Goal: Find specific page/section: Find specific page/section

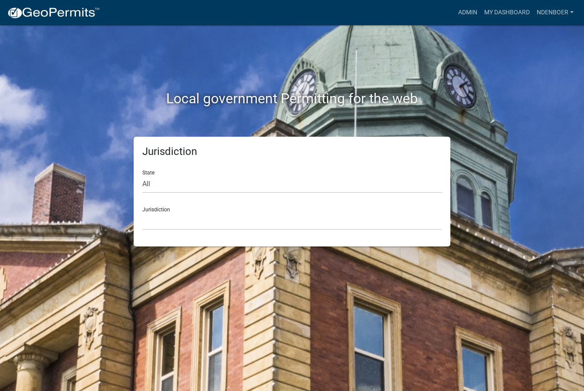
click at [146, 173] on div "State All [US_STATE] [US_STATE] [US_STATE] [US_STATE] [US_STATE] [US_STATE] [US…" at bounding box center [291, 178] width 299 height 30
click at [145, 184] on select "All [US_STATE] [US_STATE] [US_STATE] [US_STATE] [US_STATE] [US_STATE] [US_STATE…" at bounding box center [291, 184] width 299 height 18
select select "[US_STATE]"
click at [142, 175] on select "All [US_STATE] [US_STATE] [US_STATE] [US_STATE] [US_STATE] [US_STATE] [US_STATE…" at bounding box center [291, 184] width 299 height 18
click at [151, 220] on select "[GEOGRAPHIC_DATA], [US_STATE] [GEOGRAPHIC_DATA], [US_STATE] [GEOGRAPHIC_DATA], …" at bounding box center [291, 221] width 299 height 18
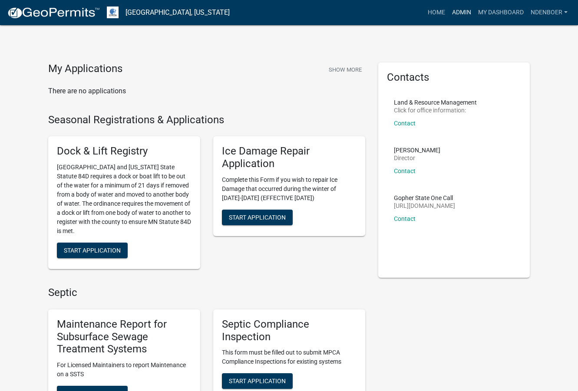
click at [459, 13] on link "Admin" at bounding box center [461, 12] width 26 height 16
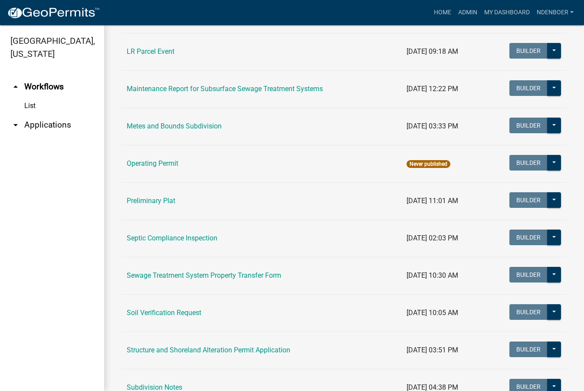
scroll to position [347, 0]
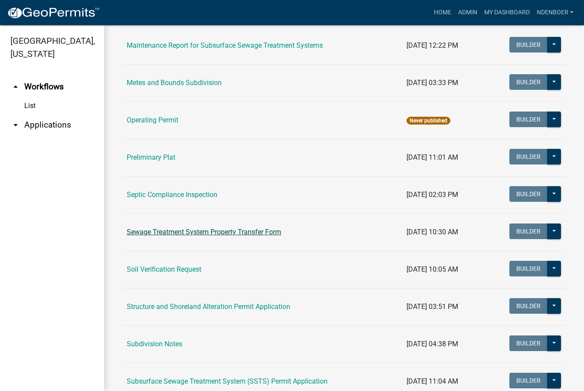
click at [197, 234] on link "Sewage Treatment System Property Transfer Form" at bounding box center [204, 232] width 154 height 8
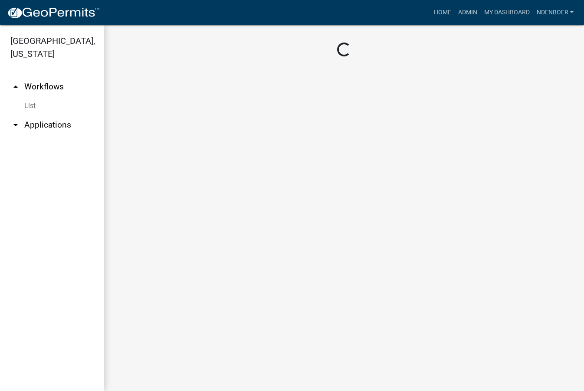
click at [197, 234] on main "Loading..." at bounding box center [344, 208] width 480 height 366
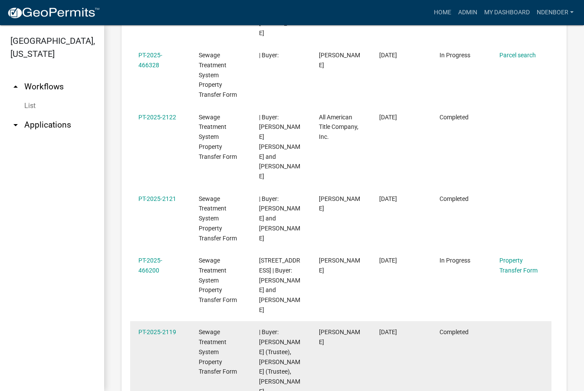
scroll to position [918, 0]
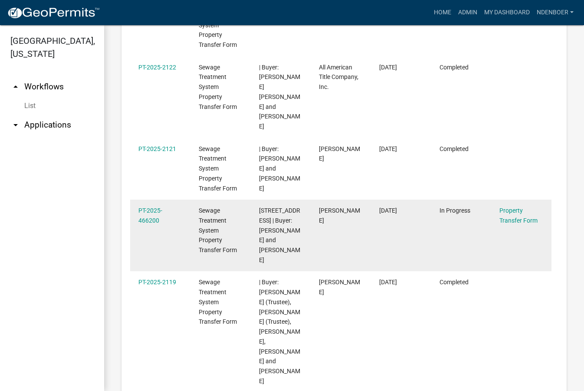
scroll to position [789, 0]
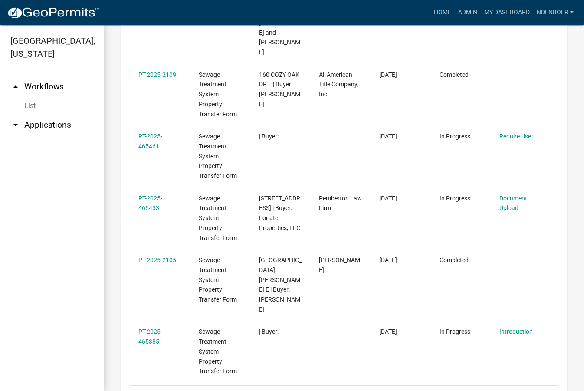
click at [505, 391] on link "6" at bounding box center [509, 397] width 10 height 10
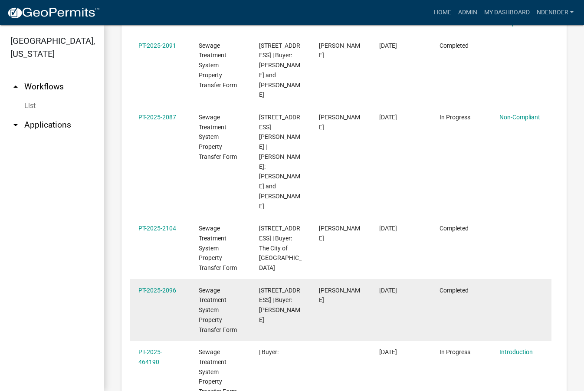
scroll to position [799, 0]
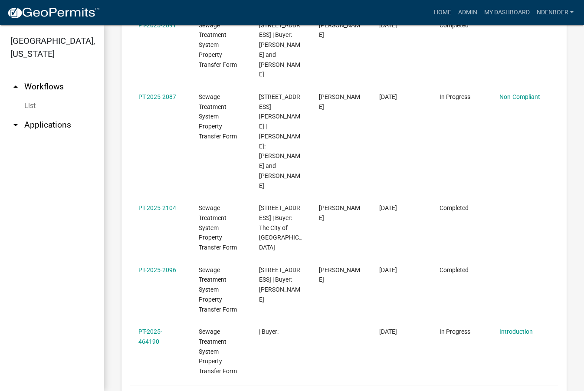
click at [519, 391] on icon "go to next page" at bounding box center [524, 397] width 11 height 10
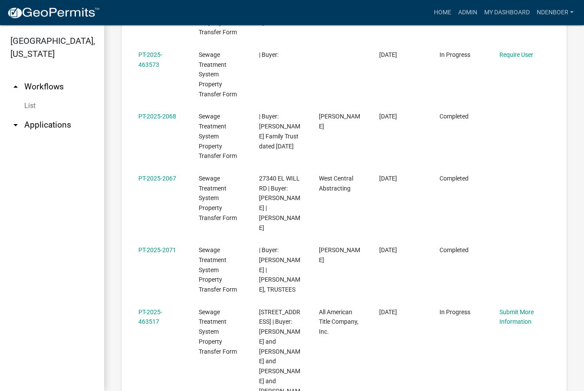
scroll to position [780, 0]
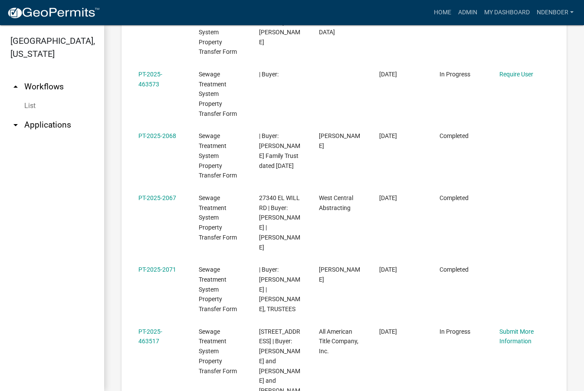
click at [519, 328] on datatable-body-cell "Submit More Information" at bounding box center [521, 375] width 60 height 111
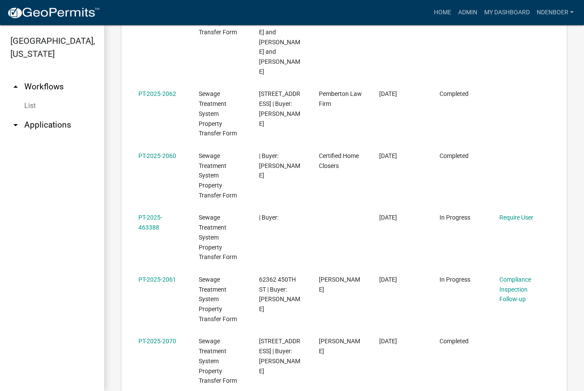
scroll to position [809, 0]
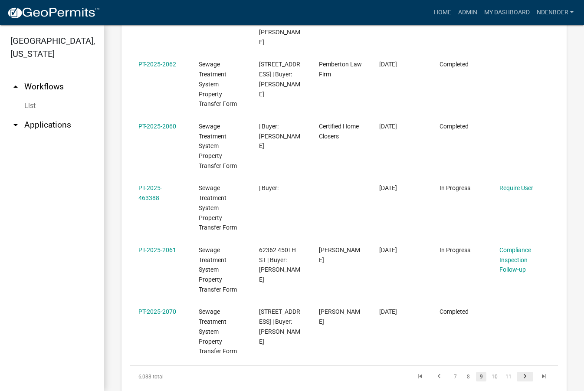
click at [519, 372] on icon "go to next page" at bounding box center [524, 377] width 11 height 10
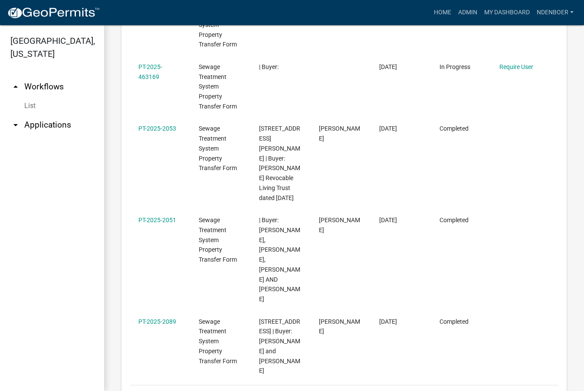
click at [519, 391] on icon "go to next page" at bounding box center [524, 397] width 11 height 10
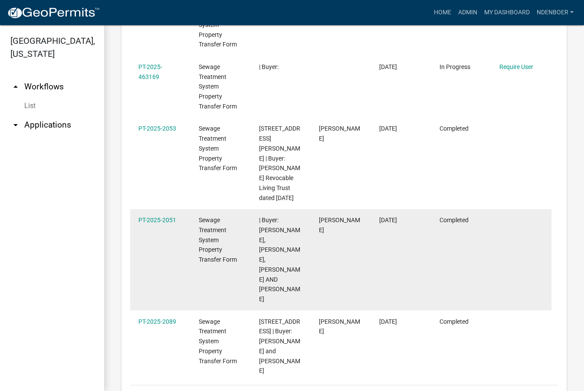
scroll to position [799, 0]
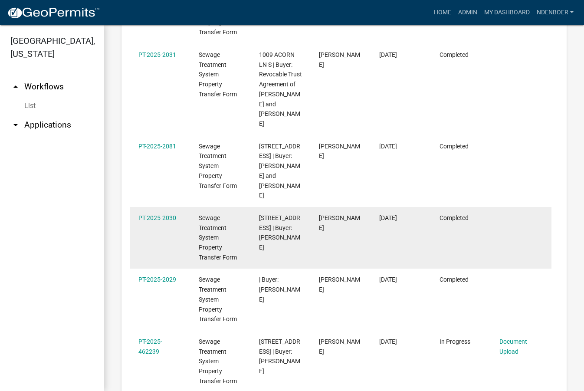
drag, startPoint x: 483, startPoint y: 175, endPoint x: 482, endPoint y: 171, distance: 4.5
click at [483, 207] on datatable-body-cell "Completed" at bounding box center [461, 238] width 60 height 62
